Goal: Complete application form

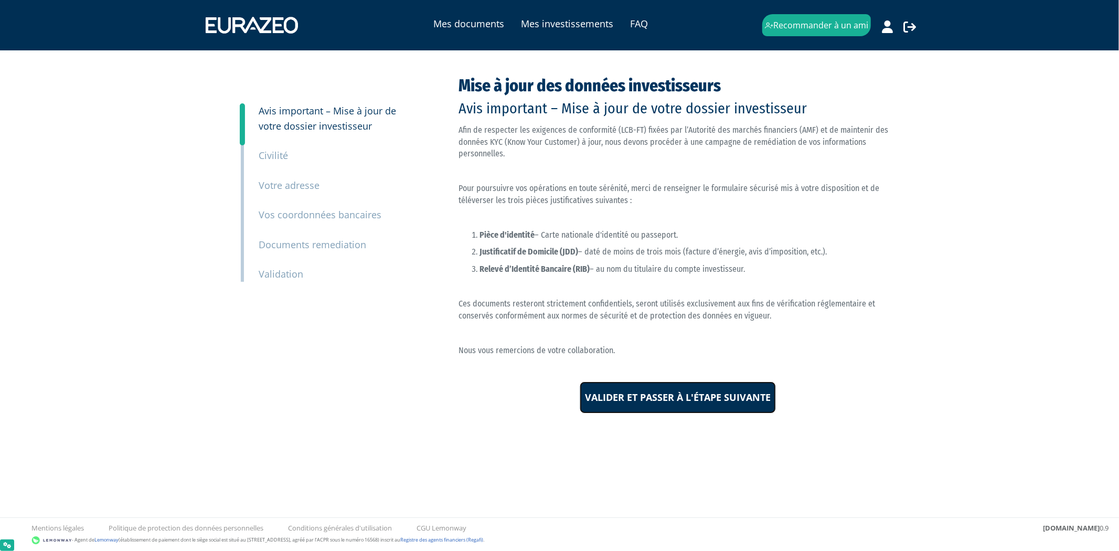
click at [691, 403] on input "Valider et passer à l'étape suivante" at bounding box center [678, 397] width 196 height 33
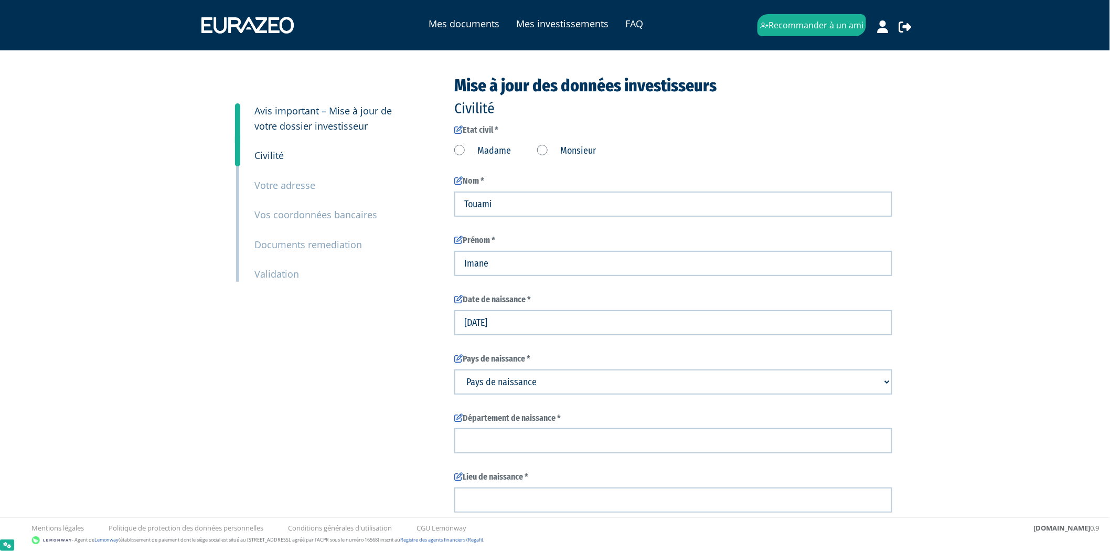
type input "6 13 05 94 49"
click at [464, 146] on label "Madame" at bounding box center [482, 151] width 57 height 14
click at [0, 0] on input "Madame" at bounding box center [0, 0] width 0 height 0
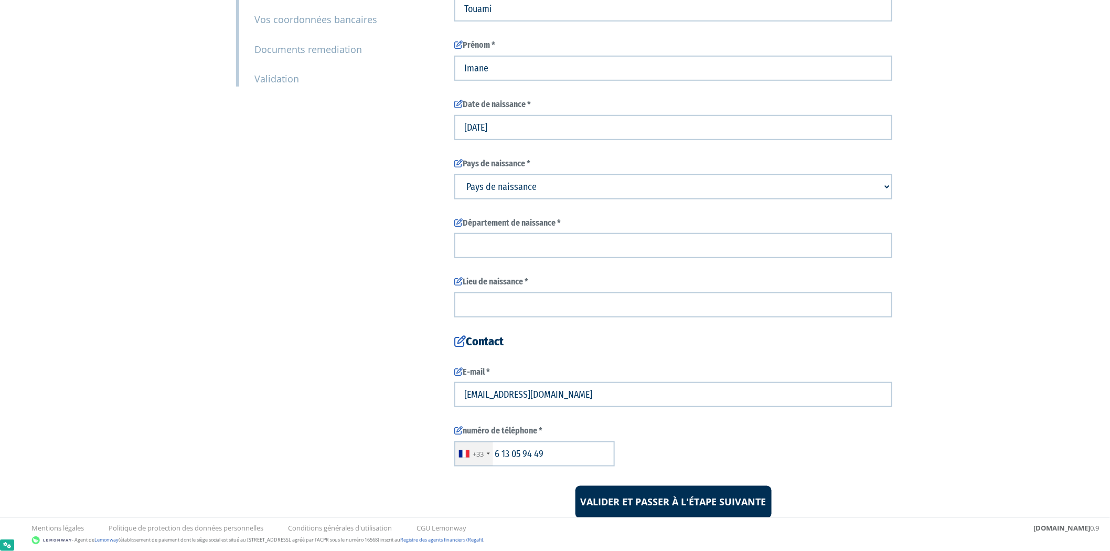
scroll to position [200, 0]
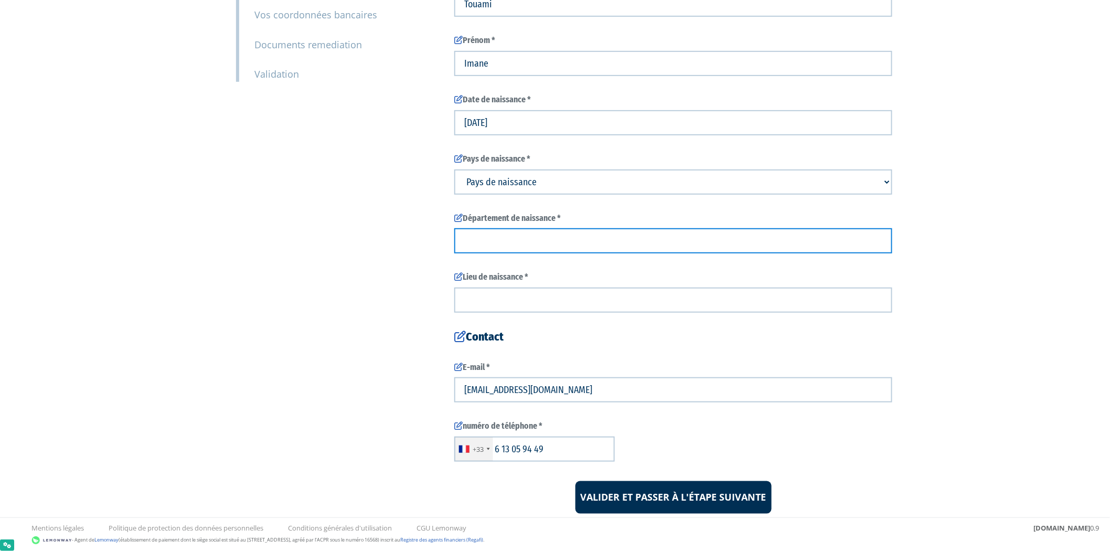
click at [773, 242] on input "text" at bounding box center [673, 240] width 438 height 25
type input "test"
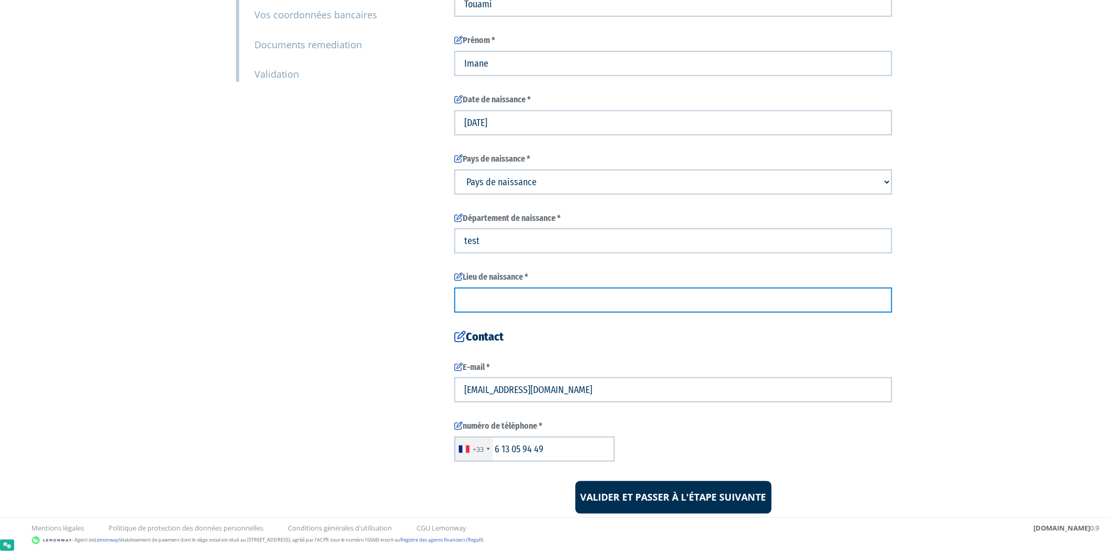
click at [769, 291] on input "text" at bounding box center [673, 300] width 438 height 25
type input "test"
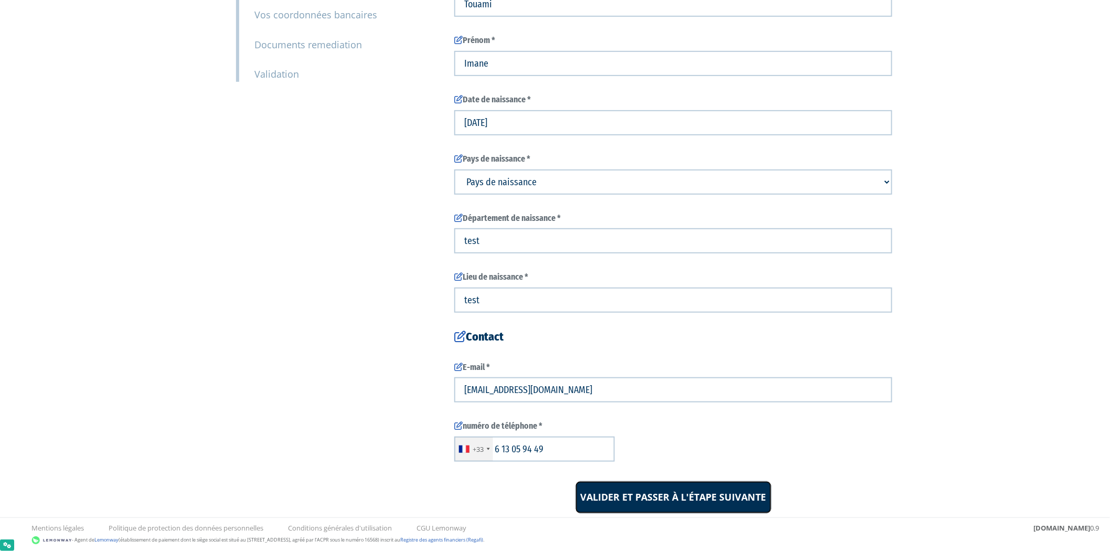
click at [678, 495] on input "Valider et passer à l'étape suivante" at bounding box center [674, 497] width 196 height 33
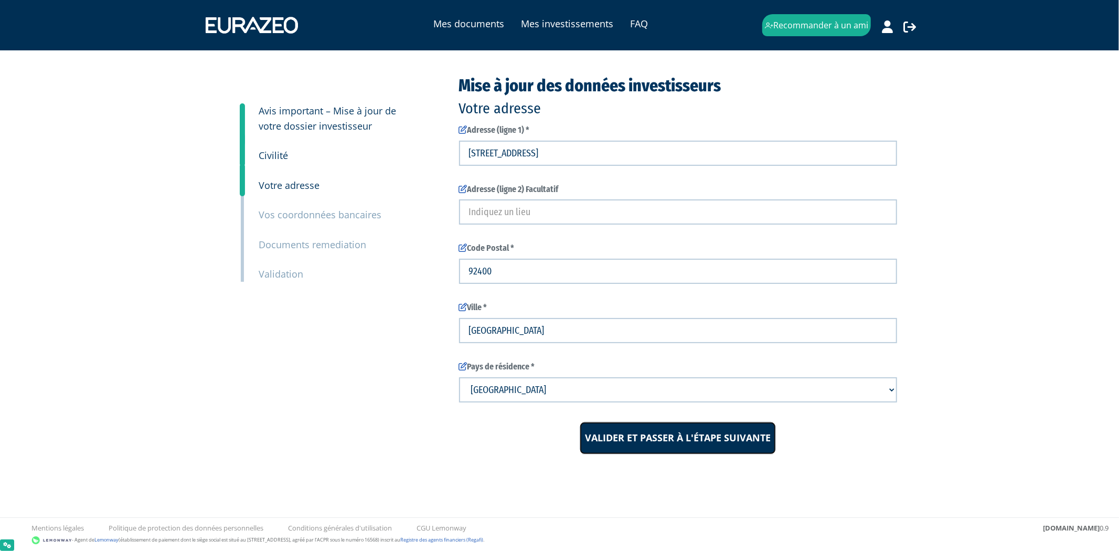
click at [720, 438] on input "Valider et passer à l'étape suivante" at bounding box center [678, 438] width 196 height 33
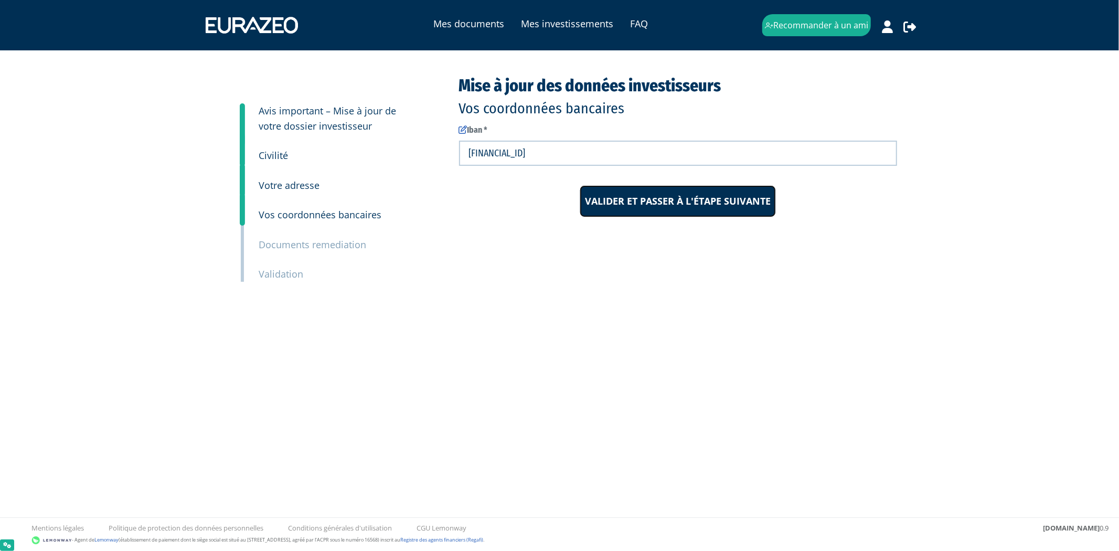
click at [678, 205] on input "Valider et passer à l'étape suivante" at bounding box center [678, 201] width 196 height 33
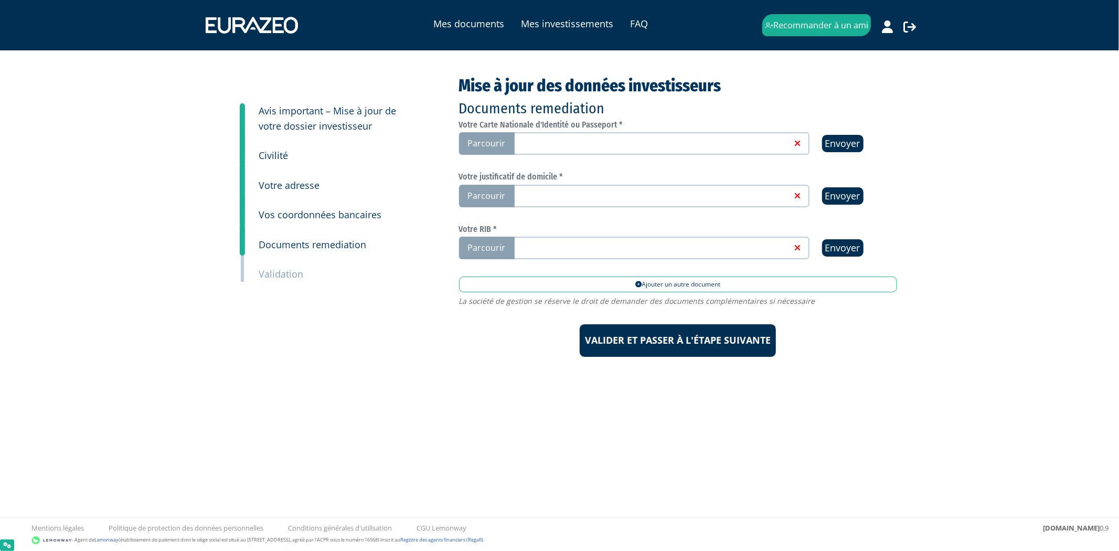
click at [706, 149] on label "Parcourir" at bounding box center [634, 143] width 350 height 23
click at [0, 0] on input "Parcourir" at bounding box center [0, 0] width 0 height 0
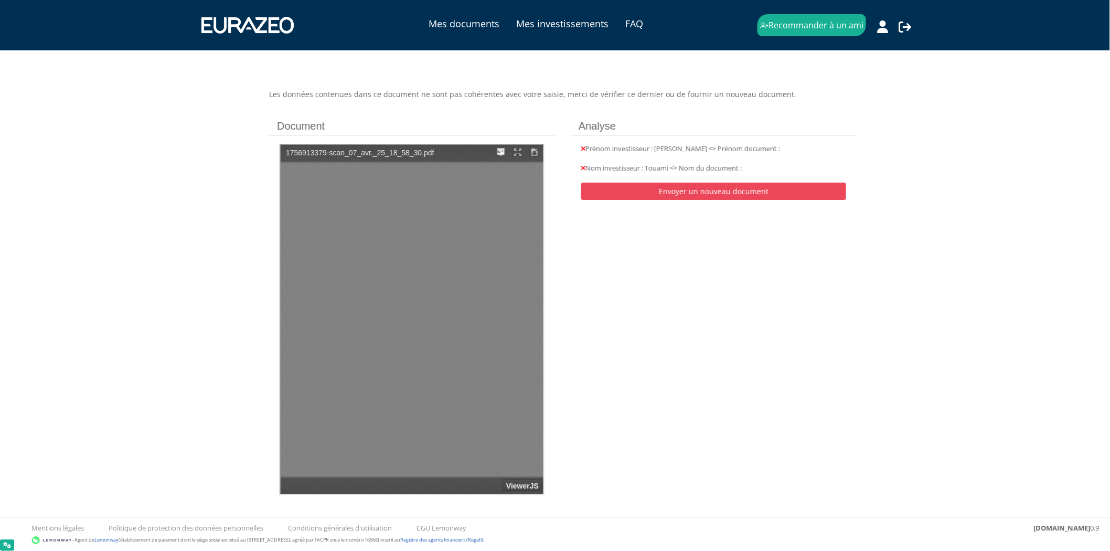
type input "1"
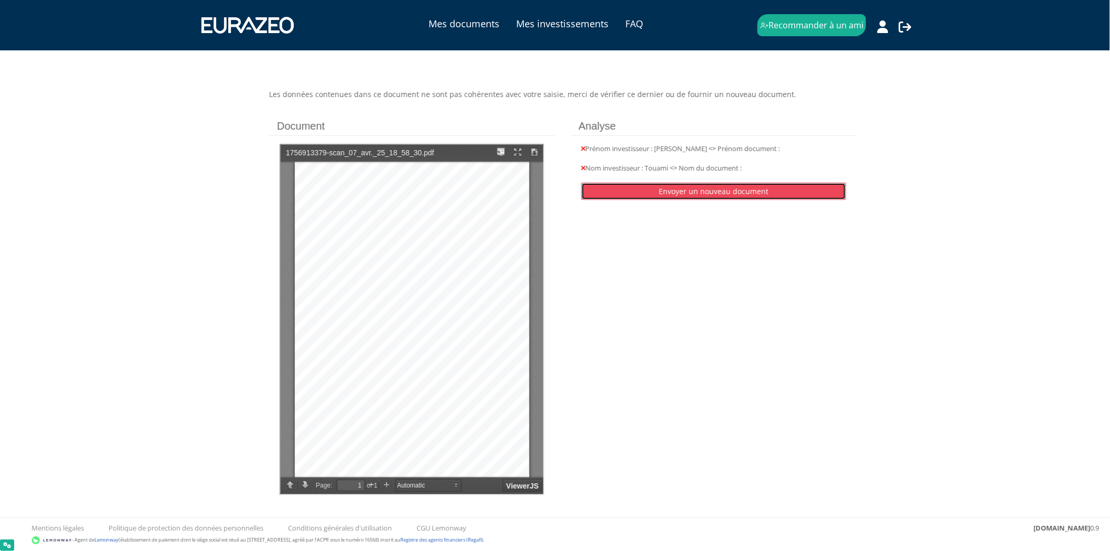
click at [609, 190] on link "Envoyer un nouveau document" at bounding box center [713, 191] width 265 height 17
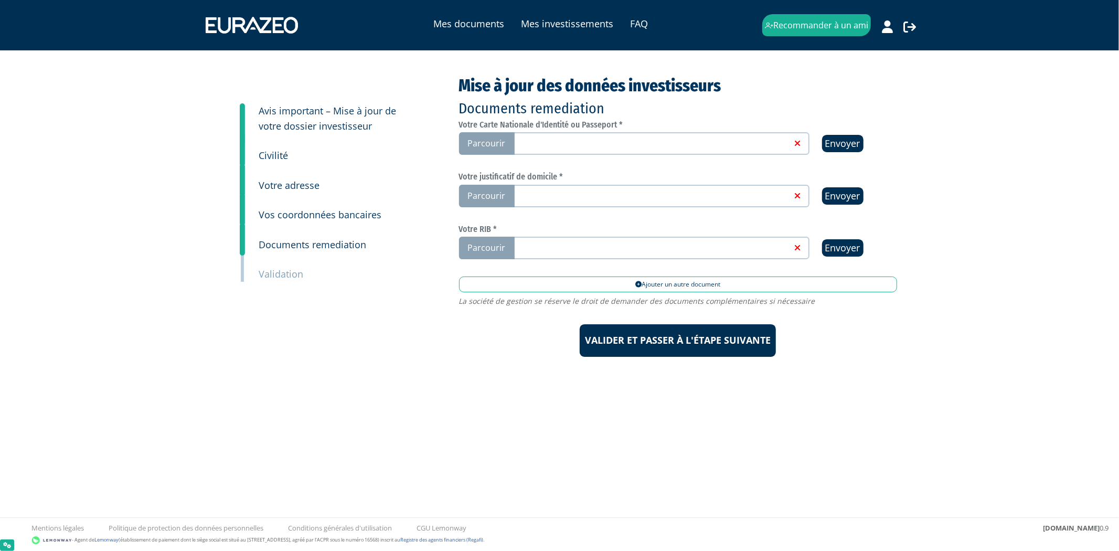
click at [584, 139] on link at bounding box center [652, 142] width 280 height 10
click at [0, 0] on input "Parcourir" at bounding box center [0, 0] width 0 height 0
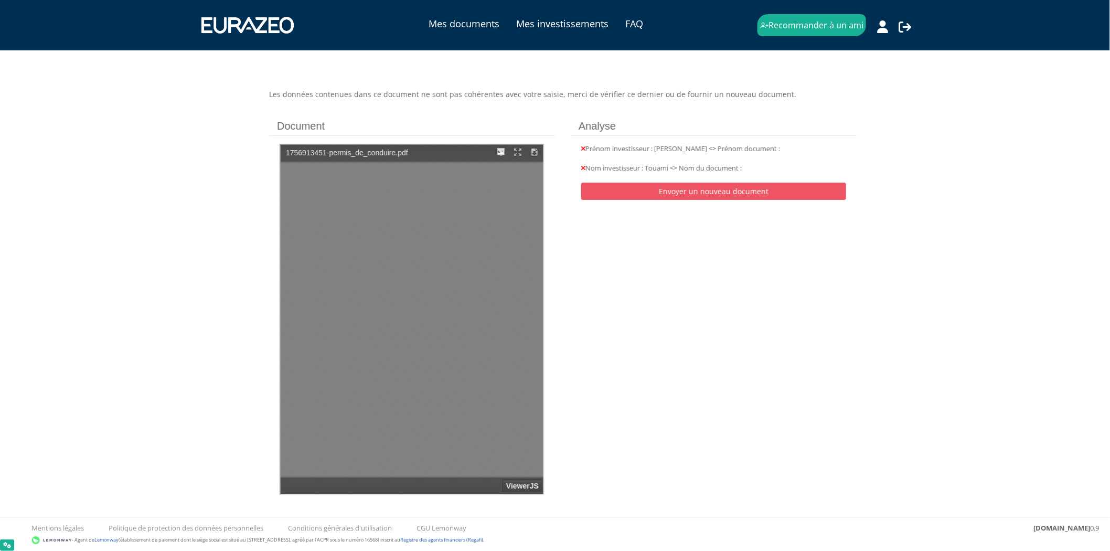
type input "1"
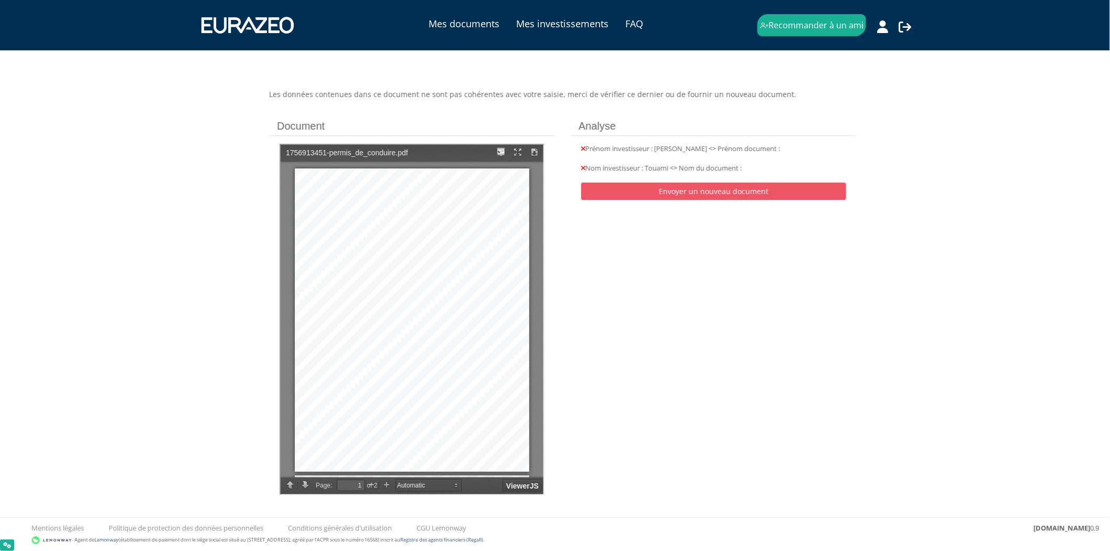
click at [668, 145] on div "Prénom investisseur : [PERSON_NAME] <> Prénom document : Nom investisseur : [PE…" at bounding box center [714, 172] width 286 height 75
click at [684, 196] on link "Envoyer un nouveau document" at bounding box center [713, 191] width 265 height 17
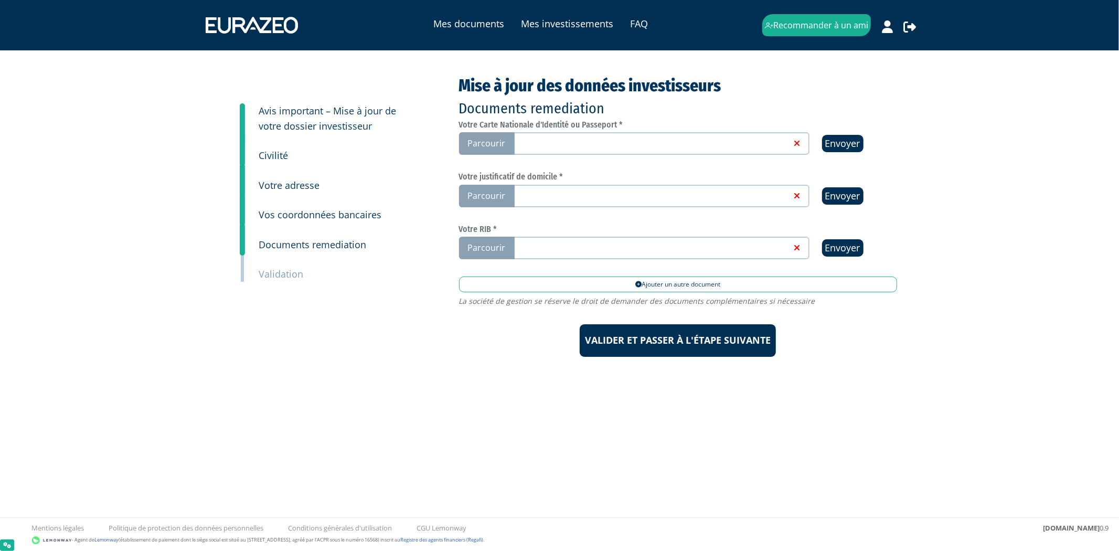
click at [694, 142] on link at bounding box center [652, 142] width 280 height 10
click at [0, 0] on input "Parcourir" at bounding box center [0, 0] width 0 height 0
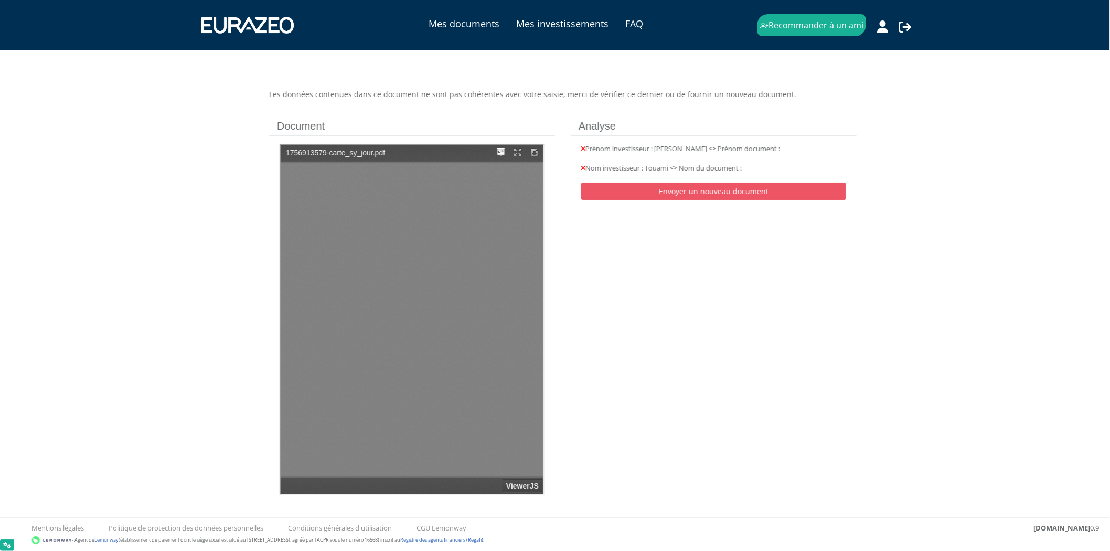
type input "1"
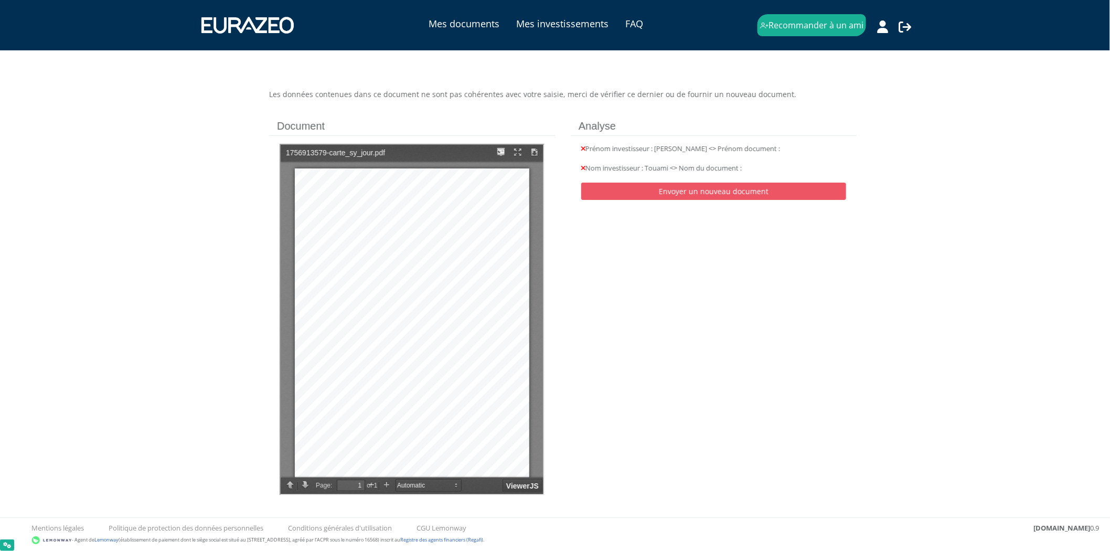
scroll to position [7, 0]
